Goal: Task Accomplishment & Management: Manage account settings

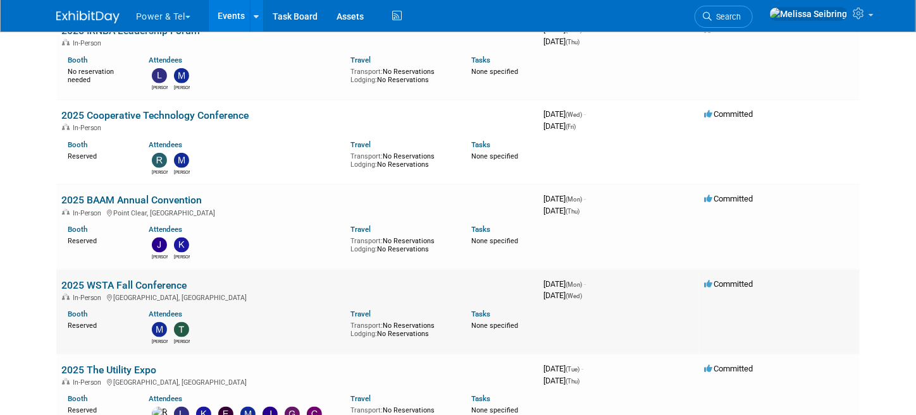
scroll to position [759, 0]
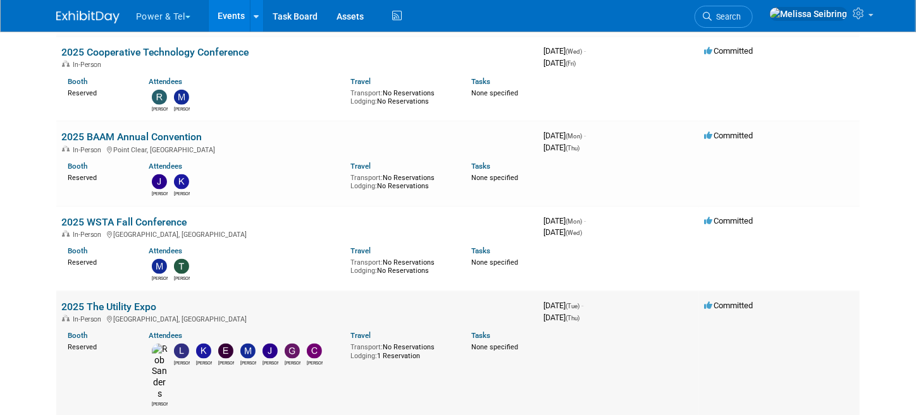
click at [130, 301] on link "2025 The Utility Expo" at bounding box center [108, 307] width 95 height 12
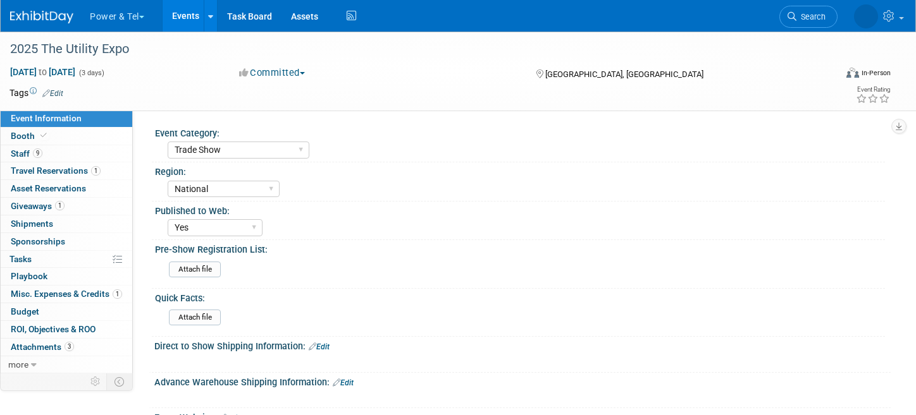
select select "Trade Show"
select select "National"
select select "Yes"
click at [21, 156] on span "Staff 9" at bounding box center [27, 154] width 32 height 10
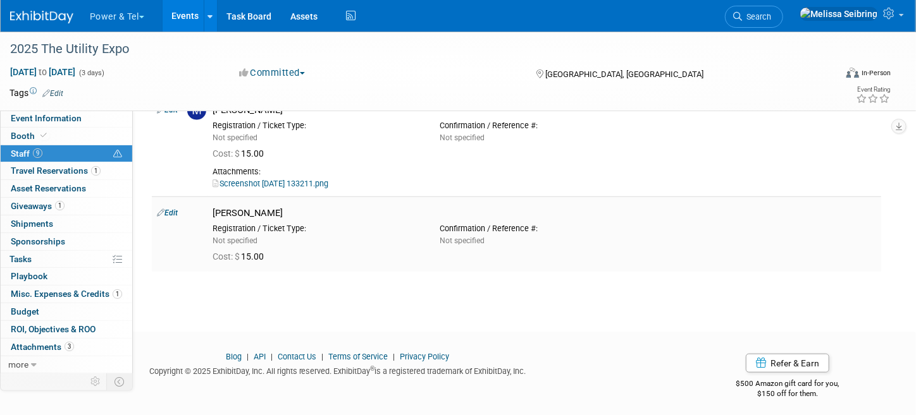
scroll to position [591, 0]
